Goal: Task Accomplishment & Management: Complete application form

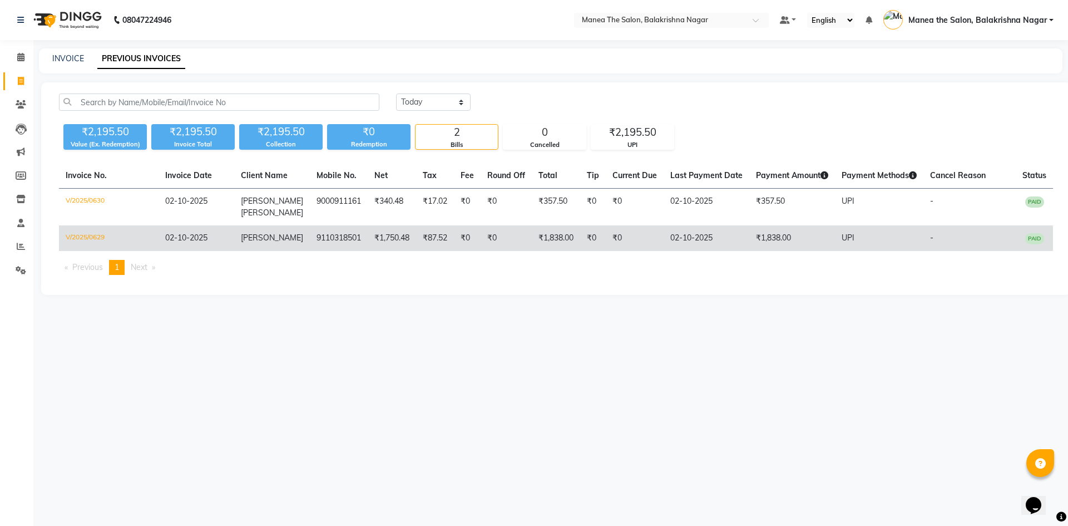
click at [368, 248] on td "₹1,750.48" at bounding box center [392, 238] width 48 height 26
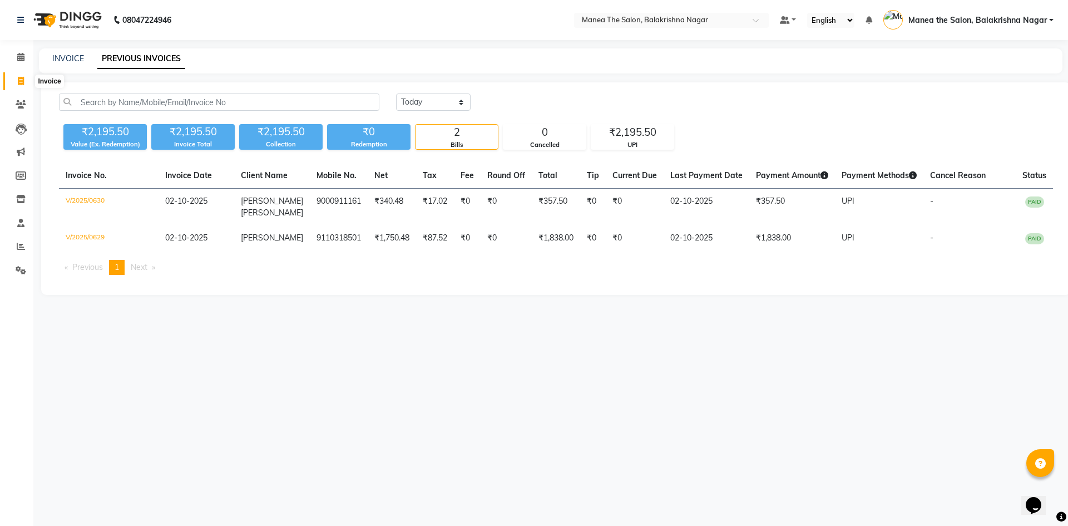
click at [17, 80] on span at bounding box center [20, 81] width 19 height 13
select select "service"
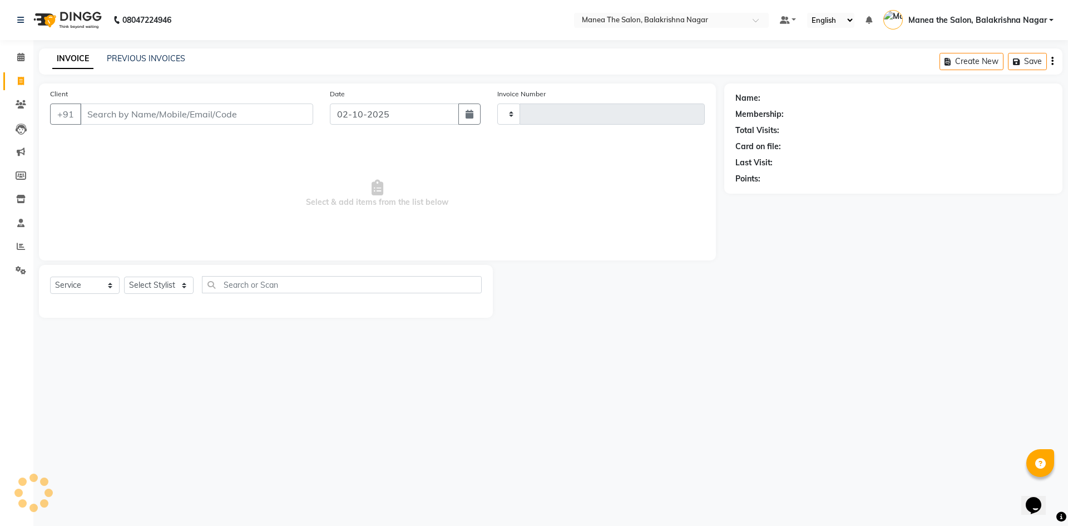
type input "0631"
select select "8200"
click at [212, 104] on input "8143680980" at bounding box center [168, 113] width 176 height 21
type input "8"
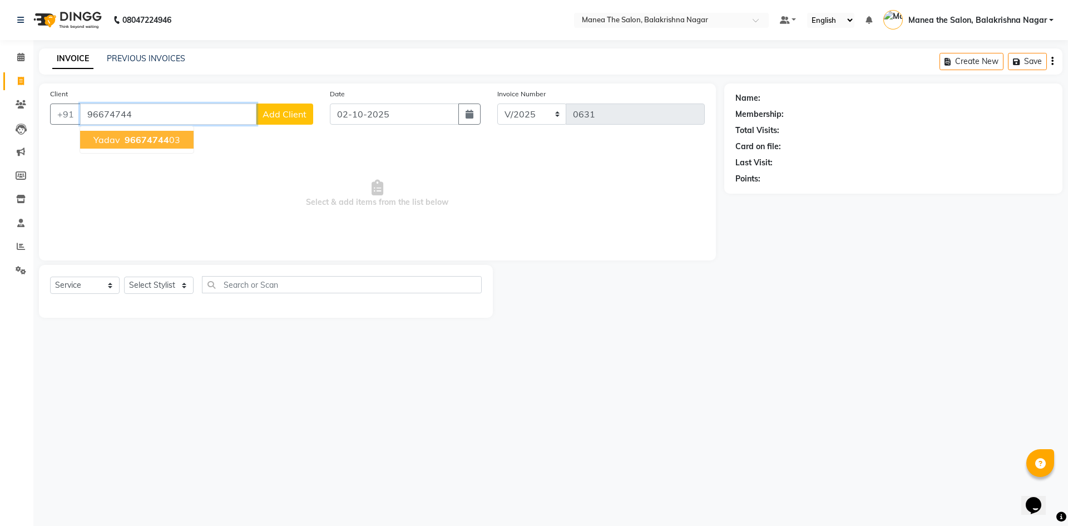
click at [181, 144] on button "yadav 96674744 03" at bounding box center [137, 140] width 114 height 18
type input "9667474403"
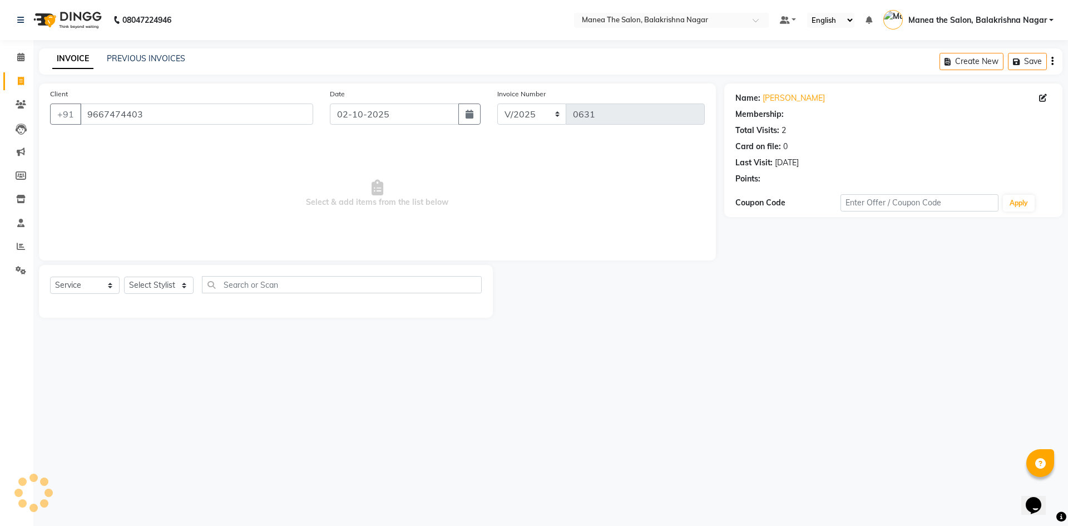
select select "1: Object"
click at [181, 282] on select "Select Stylist Afzal Archana Faizan farha Kalim SUHASINI" at bounding box center [159, 285] width 70 height 17
select select "77552"
click at [124, 277] on select "Select Stylist Afzal Archana Faizan farha Kalim SUHASINI" at bounding box center [159, 285] width 70 height 17
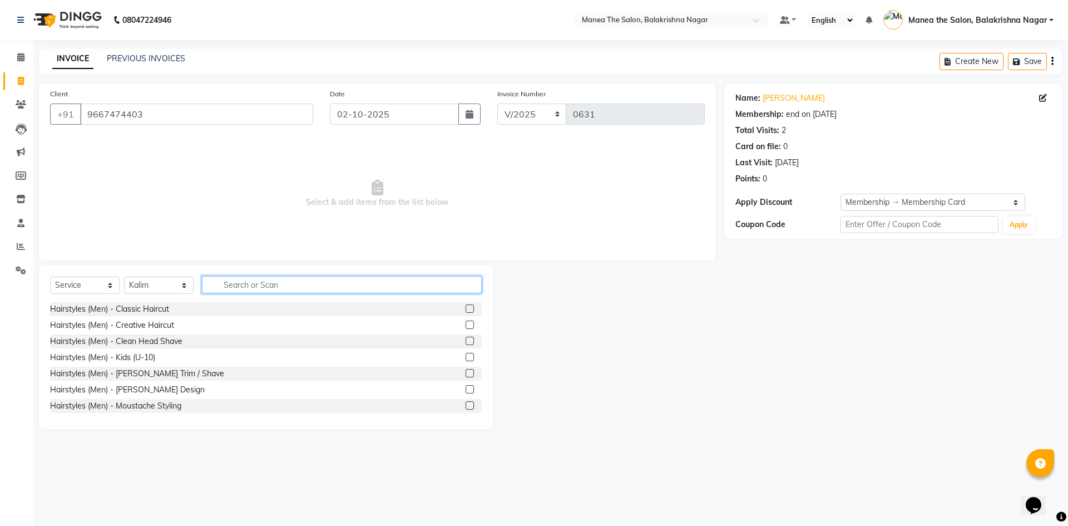
click at [246, 276] on input "text" at bounding box center [342, 284] width 280 height 17
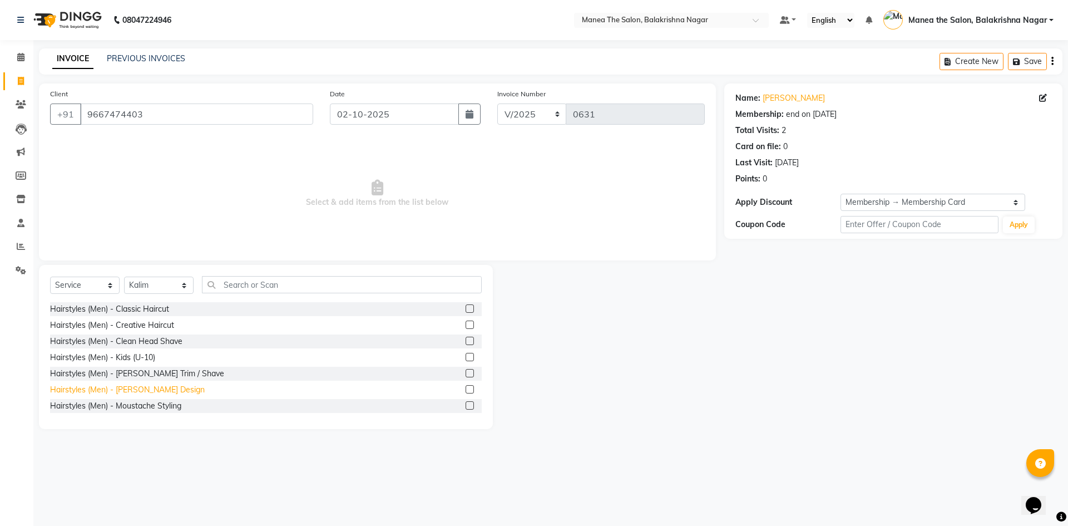
click at [149, 386] on div "Hairstyles (Men) - Beard Design" at bounding box center [127, 390] width 155 height 12
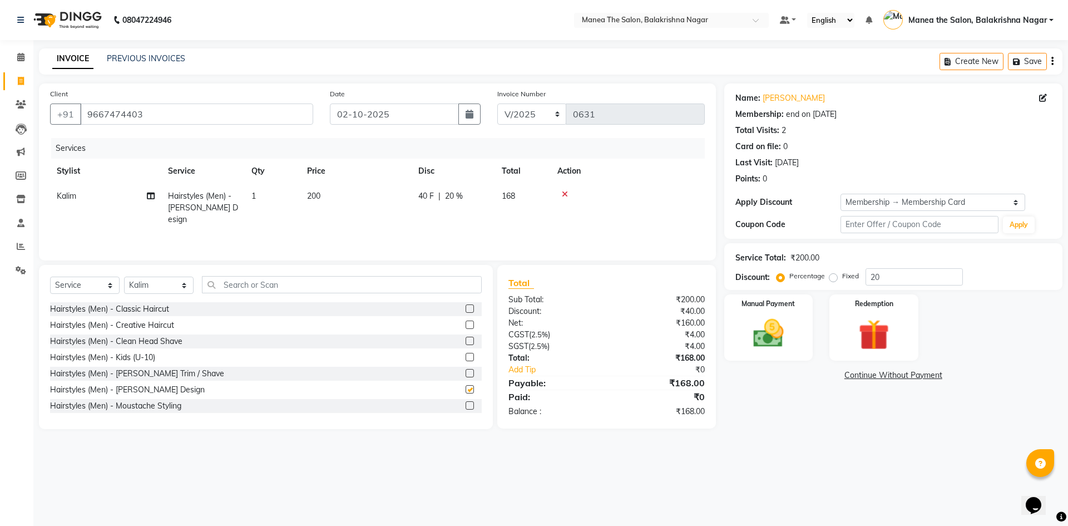
checkbox input "false"
click at [322, 198] on td "200" at bounding box center [355, 208] width 111 height 48
select select "77552"
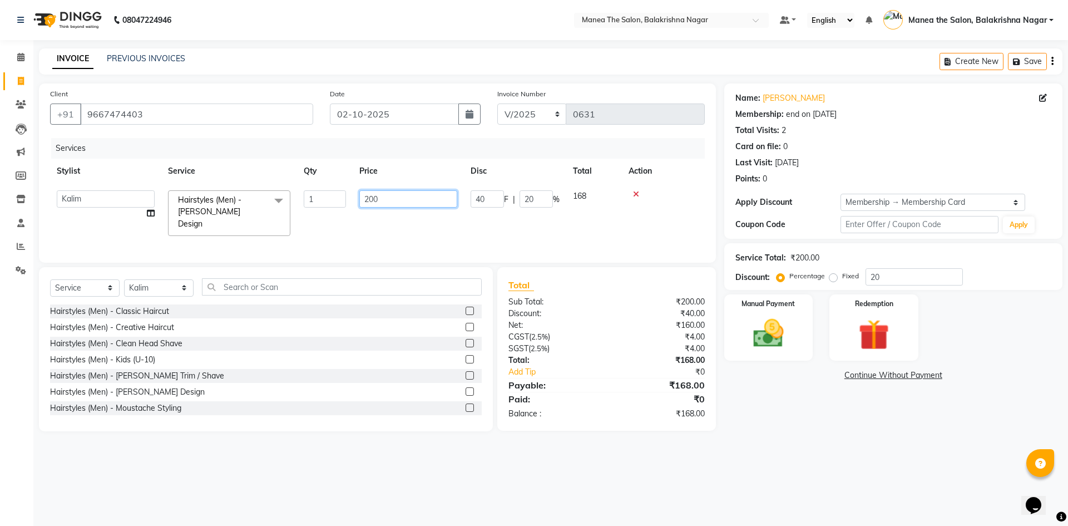
click at [401, 198] on input "200" at bounding box center [408, 198] width 98 height 17
type input "250"
click at [930, 273] on input "20" at bounding box center [914, 276] width 97 height 17
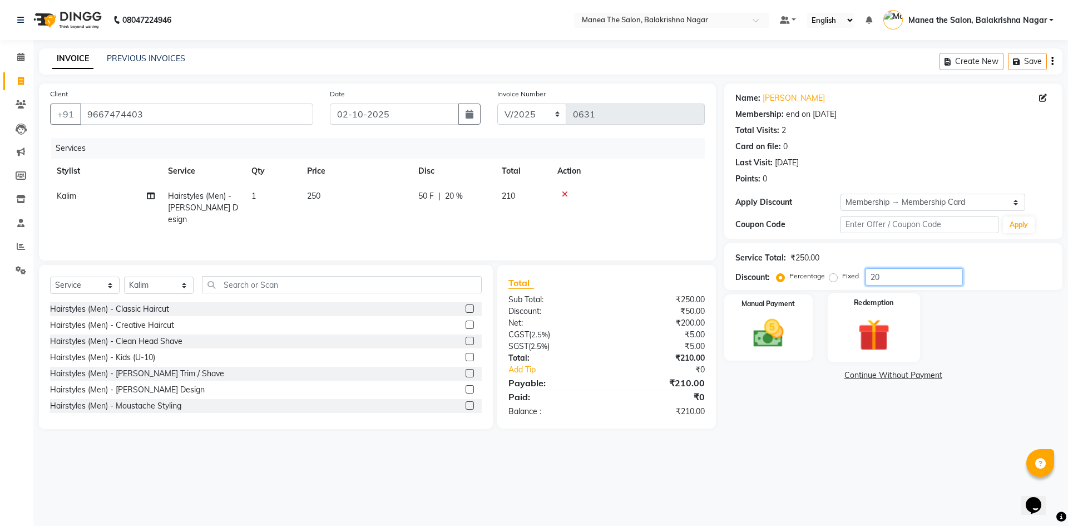
type input "2"
type input "30"
click at [782, 327] on img at bounding box center [769, 333] width 52 height 37
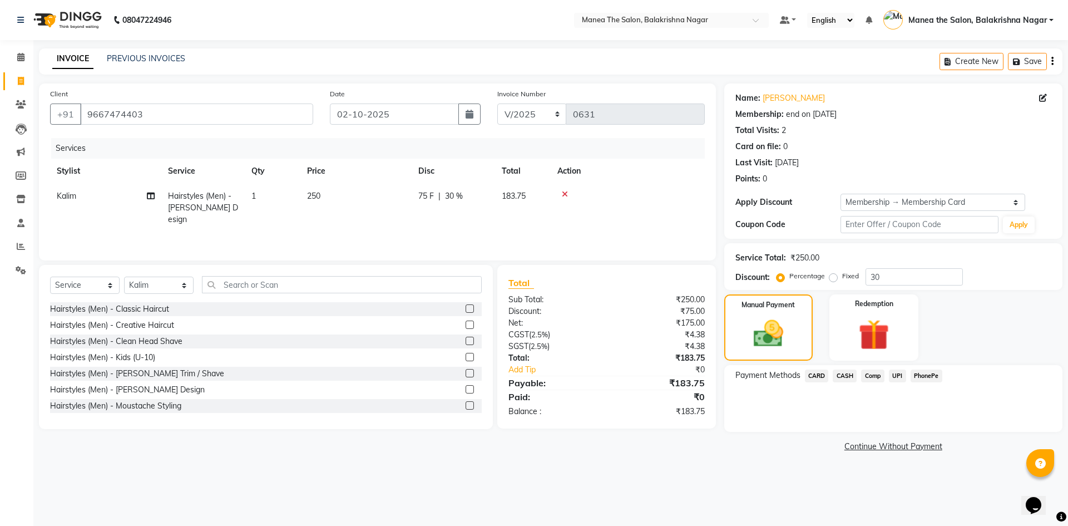
click at [901, 375] on span "UPI" at bounding box center [897, 375] width 17 height 13
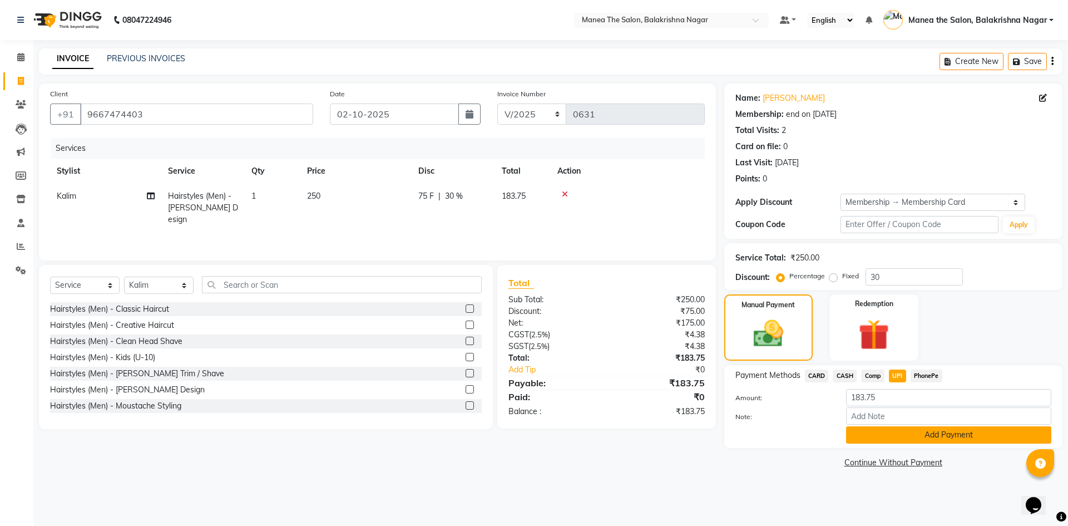
click at [923, 435] on button "Add Payment" at bounding box center [948, 434] width 205 height 17
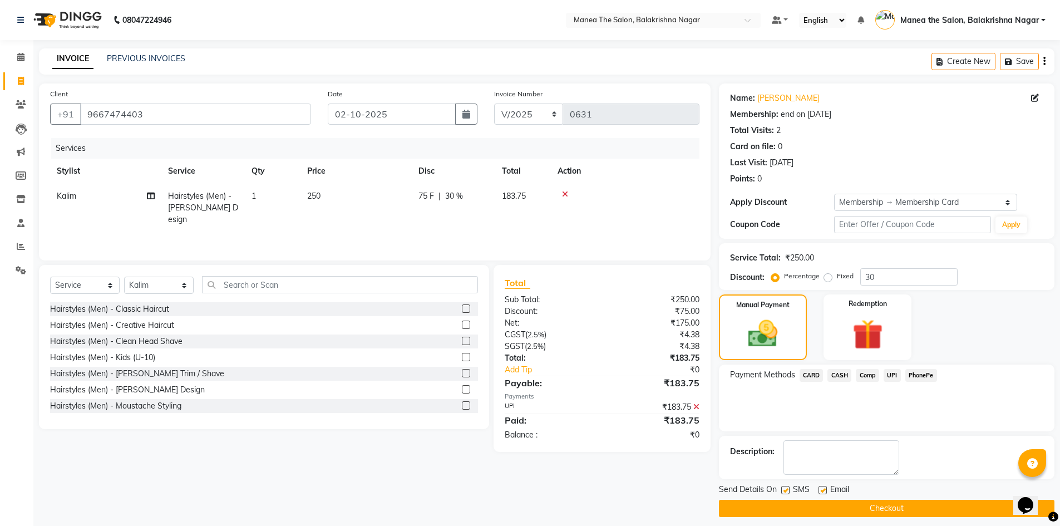
click at [873, 505] on button "Checkout" at bounding box center [887, 508] width 336 height 17
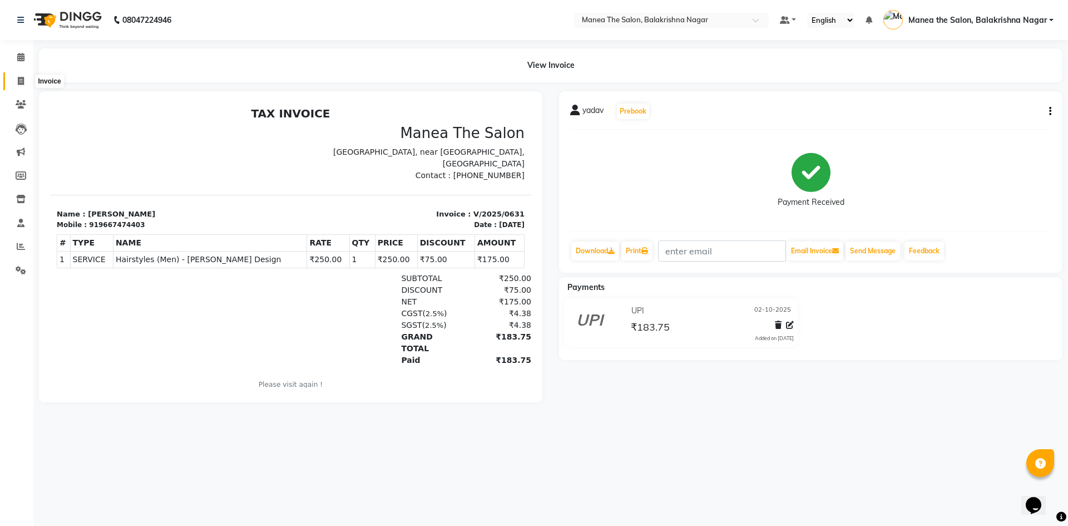
click at [19, 82] on icon at bounding box center [21, 81] width 6 height 8
select select "service"
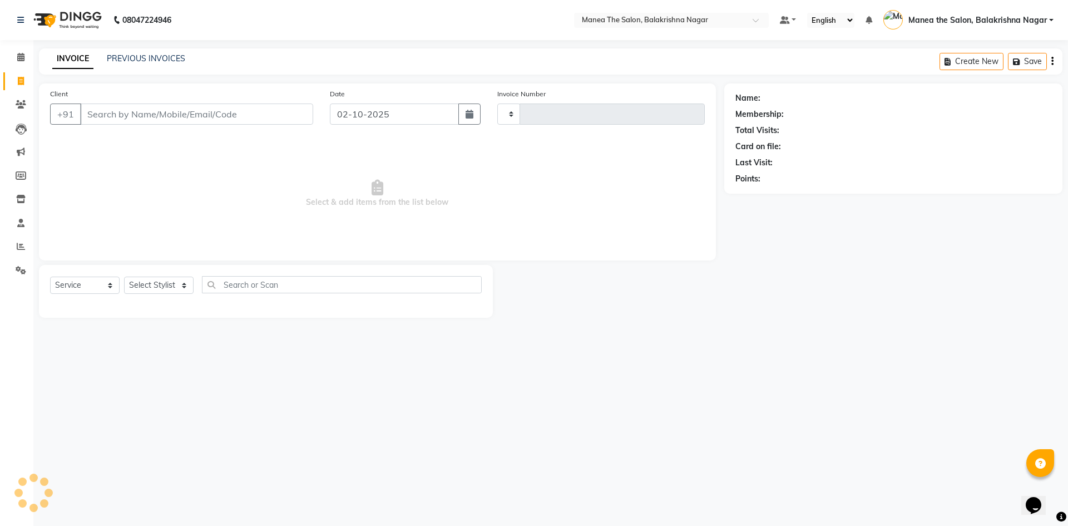
type input "0632"
select select "8200"
click at [130, 55] on link "PREVIOUS INVOICES" at bounding box center [146, 58] width 78 height 10
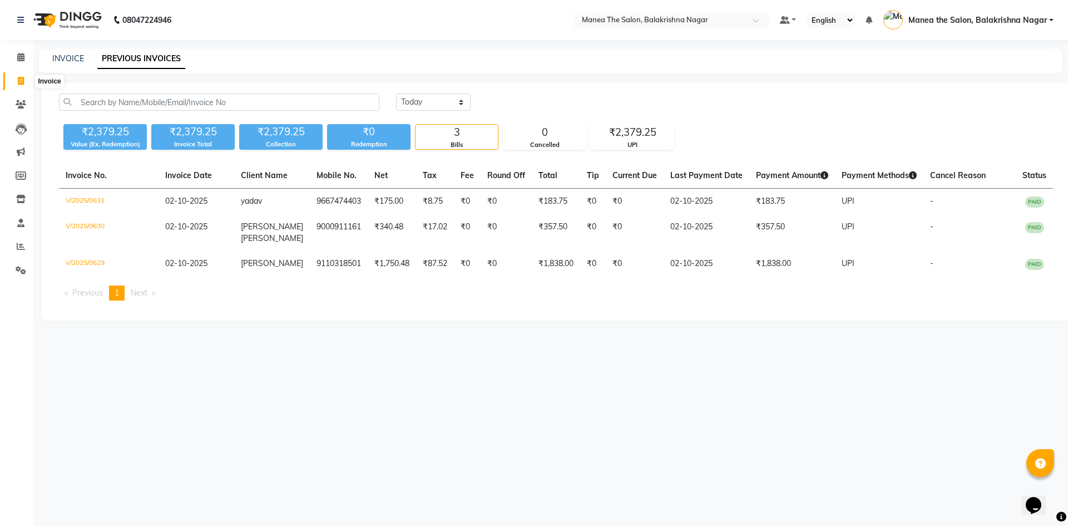
click at [25, 83] on span at bounding box center [20, 81] width 19 height 13
select select "service"
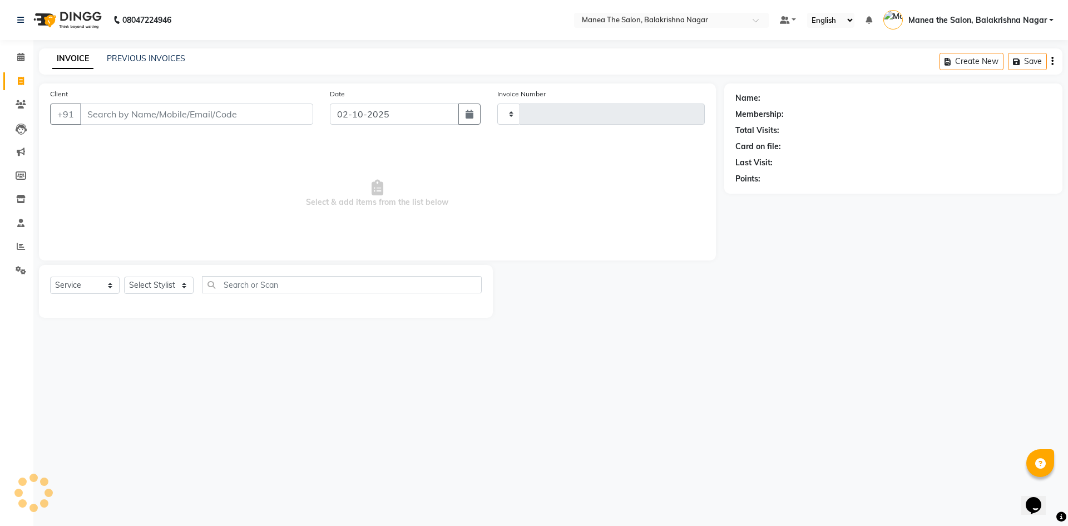
type input "0632"
select select "8200"
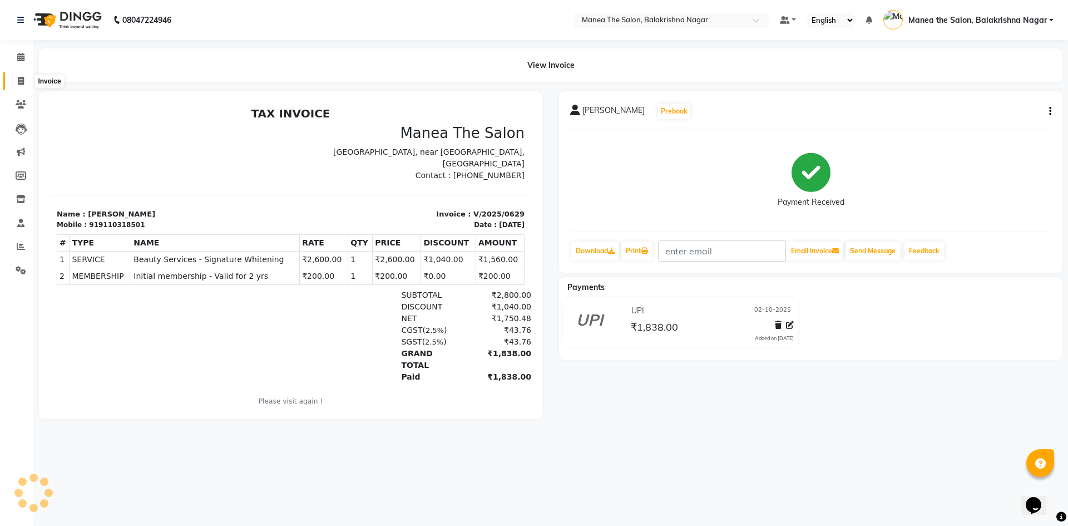
click at [16, 80] on span at bounding box center [20, 81] width 19 height 13
select select "service"
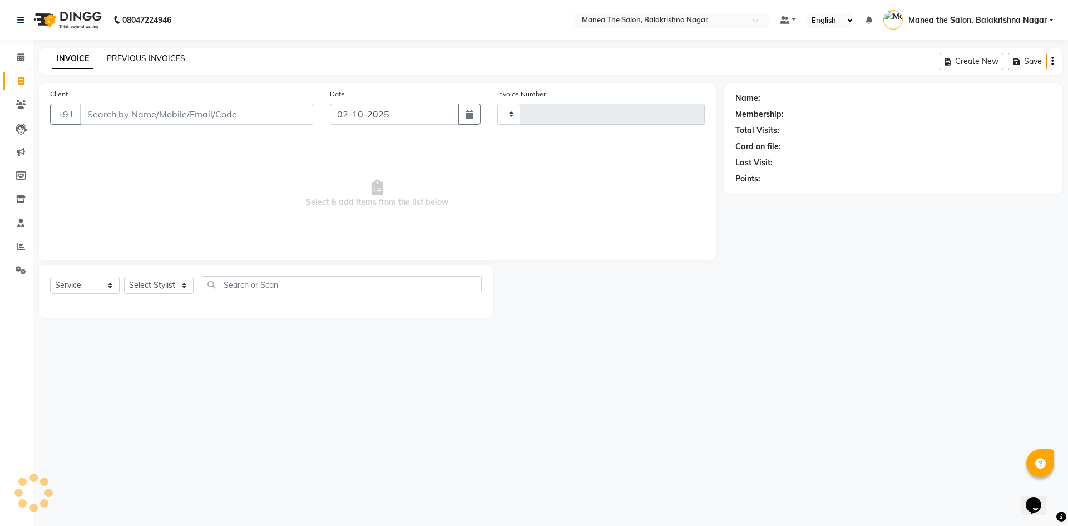
click at [178, 55] on link "PREVIOUS INVOICES" at bounding box center [146, 58] width 78 height 10
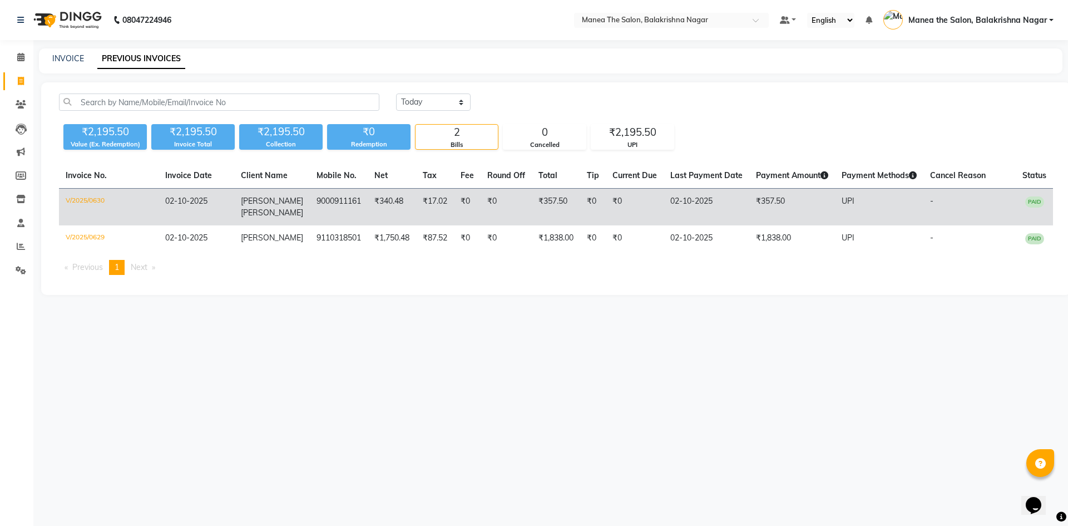
click at [401, 195] on td "₹340.48" at bounding box center [392, 207] width 48 height 37
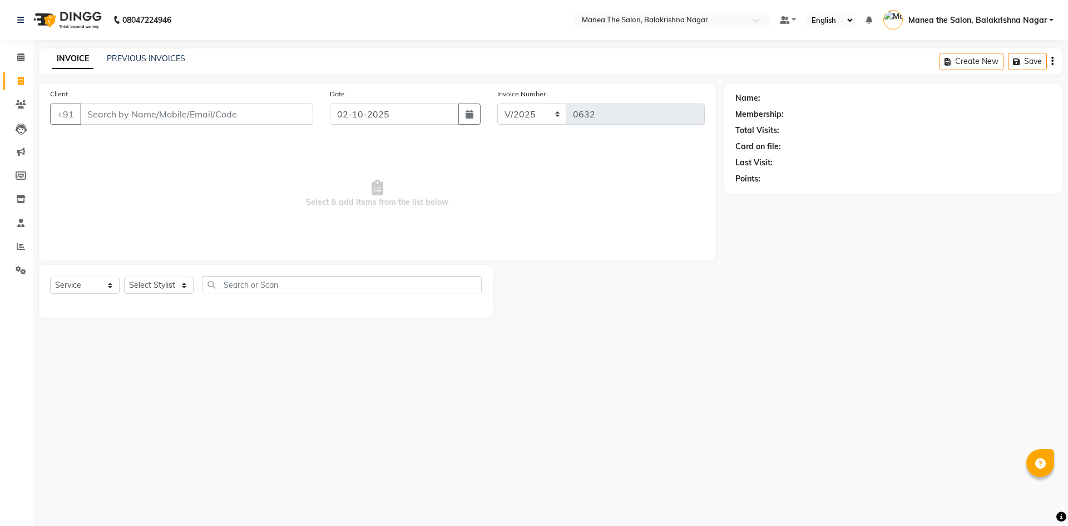
select select "service"
